Goal: Transaction & Acquisition: Purchase product/service

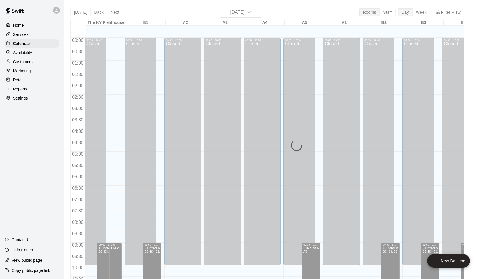
scroll to position [215, 0]
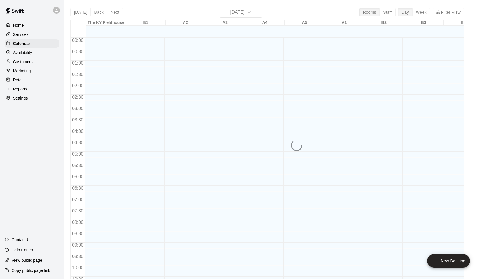
scroll to position [239, 0]
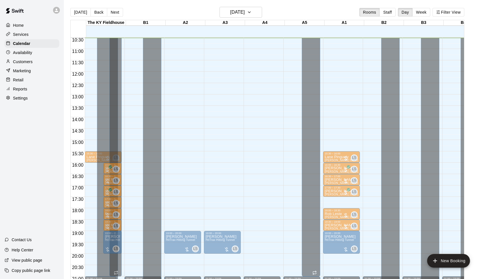
click at [349, 203] on div at bounding box center [346, 204] width 6 height 6
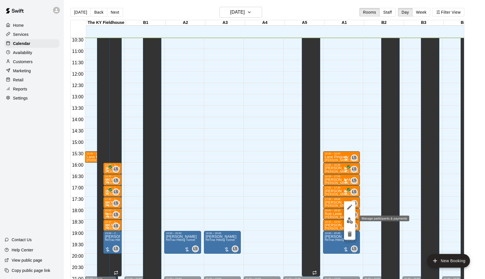
click at [347, 218] on img "edit" at bounding box center [350, 220] width 7 height 7
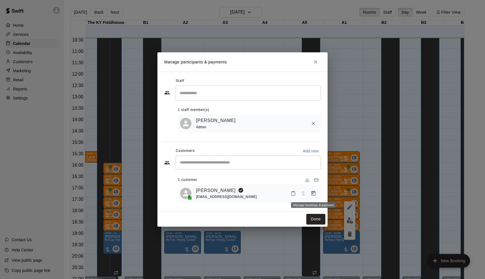
click at [317, 194] on button "Manage bookings & payment" at bounding box center [314, 193] width 10 height 10
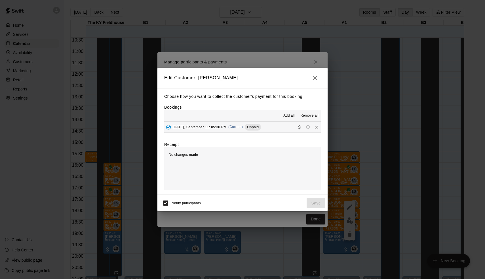
click at [264, 133] on div "Choose how you want to collect the customer's payment for this booking Bookings…" at bounding box center [243, 141] width 170 height 106
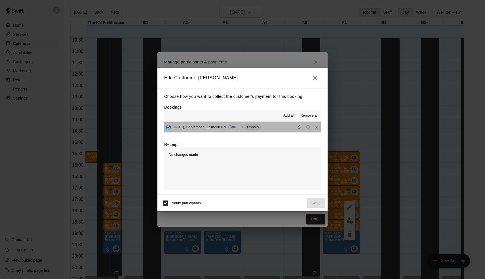
click at [265, 125] on button "[DATE], September 11: 05:30 PM (Current) Unpaid" at bounding box center [242, 127] width 157 height 11
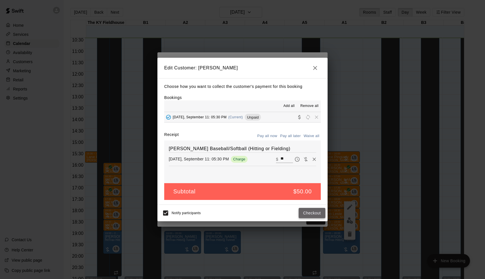
click at [314, 213] on button "Checkout" at bounding box center [312, 213] width 27 height 11
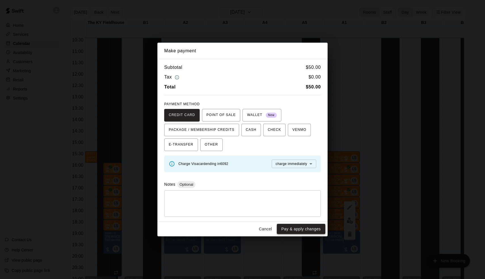
click at [311, 231] on button "Pay & apply changes" at bounding box center [301, 228] width 49 height 11
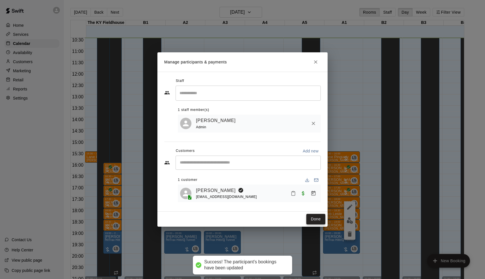
click at [319, 215] on button "Done" at bounding box center [316, 218] width 19 height 11
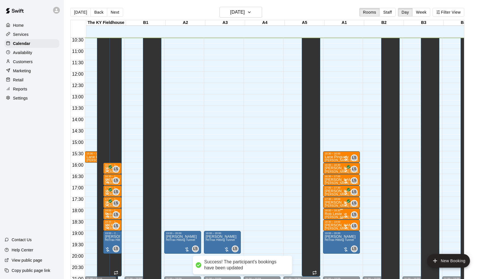
click at [346, 214] on div at bounding box center [346, 215] width 6 height 6
click at [346, 231] on button "edit" at bounding box center [349, 231] width 11 height 11
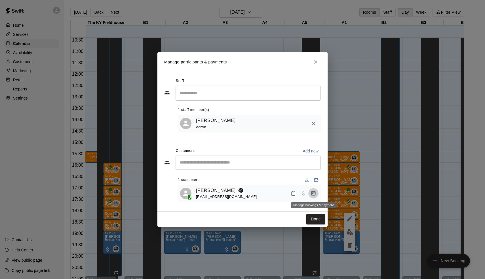
click at [312, 193] on icon "Manage bookings & payment" at bounding box center [314, 192] width 4 height 5
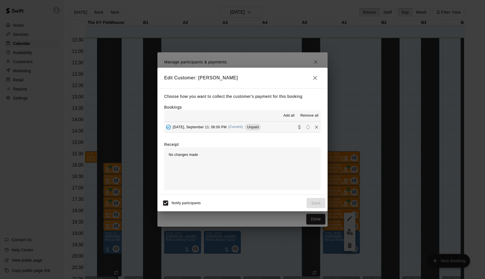
click at [258, 130] on div "Unpaid" at bounding box center [253, 126] width 16 height 7
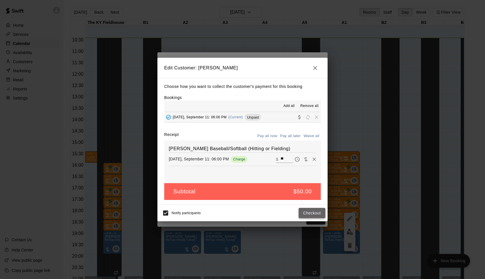
click at [311, 210] on button "Checkout" at bounding box center [312, 213] width 27 height 11
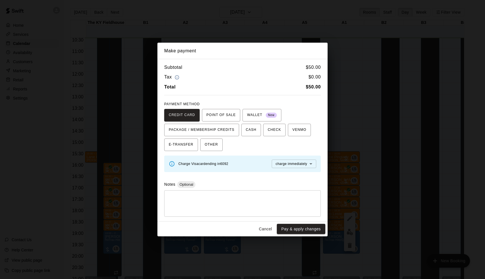
click at [315, 238] on div "Make payment Subtotal $ 50.00 Tax $ 0.00 Total $ 50.00 PAYMENT METHOD CREDIT CA…" at bounding box center [242, 139] width 485 height 279
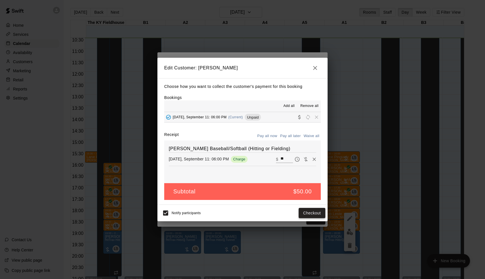
click at [317, 215] on button "Checkout" at bounding box center [312, 213] width 27 height 11
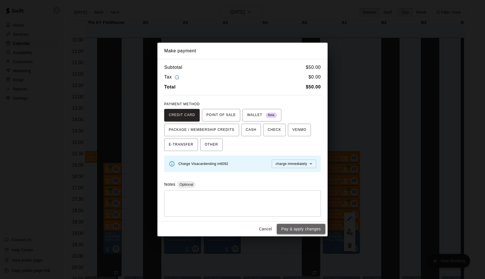
click at [313, 226] on button "Pay & apply changes" at bounding box center [301, 228] width 49 height 11
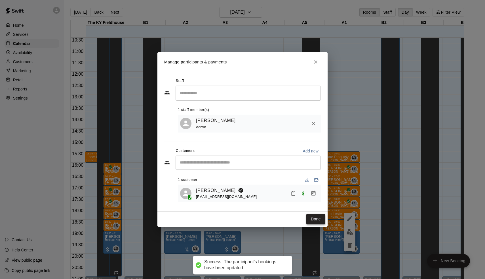
click at [314, 218] on button "Done" at bounding box center [316, 218] width 19 height 11
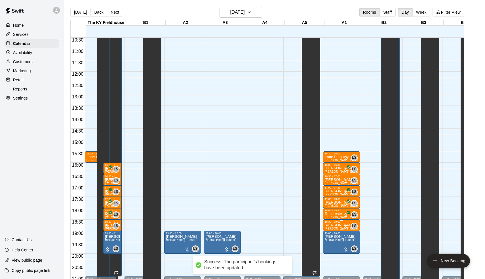
click at [348, 227] on div at bounding box center [346, 226] width 6 height 6
click at [348, 242] on img "edit" at bounding box center [350, 243] width 7 height 7
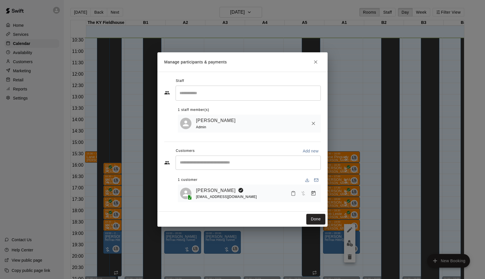
click at [315, 195] on icon "Manage bookings & payment" at bounding box center [314, 193] width 6 height 6
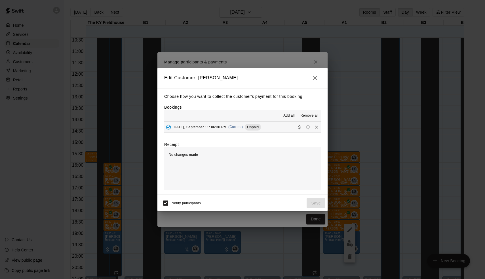
click at [239, 127] on span "(Current)" at bounding box center [236, 127] width 15 height 4
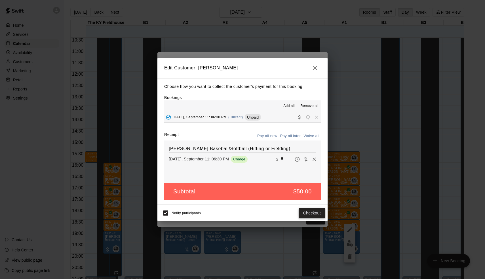
click at [304, 212] on button "Checkout" at bounding box center [312, 213] width 27 height 11
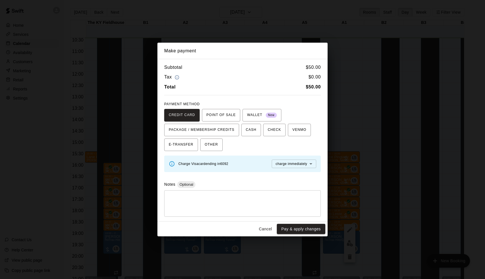
click at [305, 222] on div "Cancel Pay & apply changes" at bounding box center [243, 228] width 170 height 15
click at [304, 224] on button "Pay & apply changes" at bounding box center [301, 228] width 49 height 11
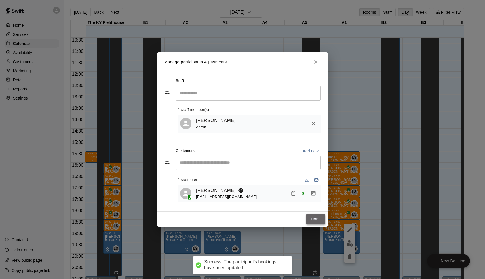
click at [318, 218] on button "Done" at bounding box center [316, 218] width 19 height 11
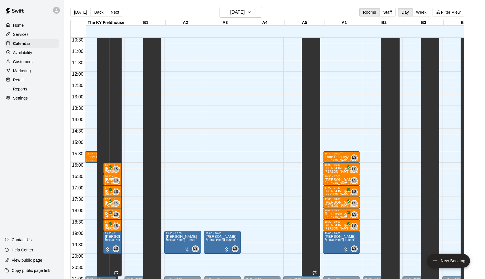
click at [348, 159] on div at bounding box center [346, 158] width 6 height 6
click at [349, 179] on button "edit" at bounding box center [349, 174] width 11 height 11
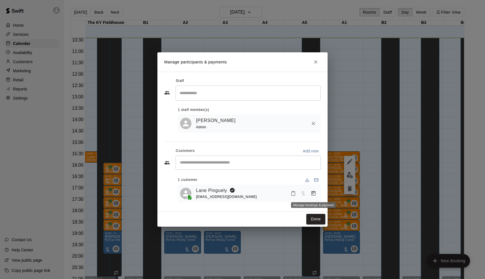
click at [310, 196] on button "Manage bookings & payment" at bounding box center [314, 193] width 10 height 10
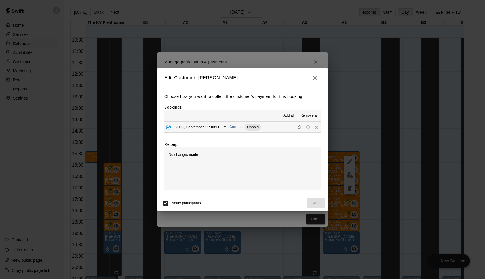
click at [250, 131] on div "[DATE], September 11: 03:30 PM (Current) Unpaid" at bounding box center [212, 127] width 97 height 9
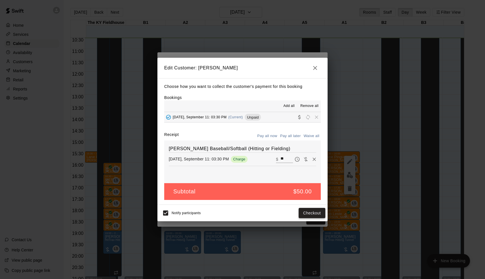
click at [313, 212] on button "Checkout" at bounding box center [312, 213] width 27 height 11
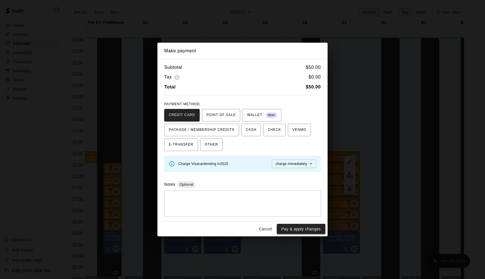
click at [313, 225] on button "Pay & apply changes" at bounding box center [301, 228] width 49 height 11
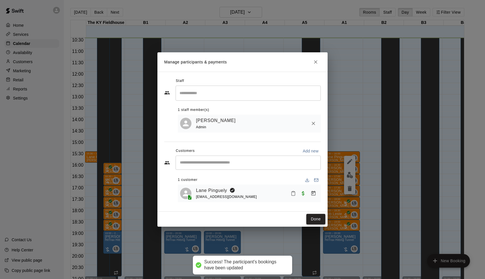
click at [315, 218] on button "Done" at bounding box center [316, 218] width 19 height 11
